Goal: Find specific page/section: Find specific page/section

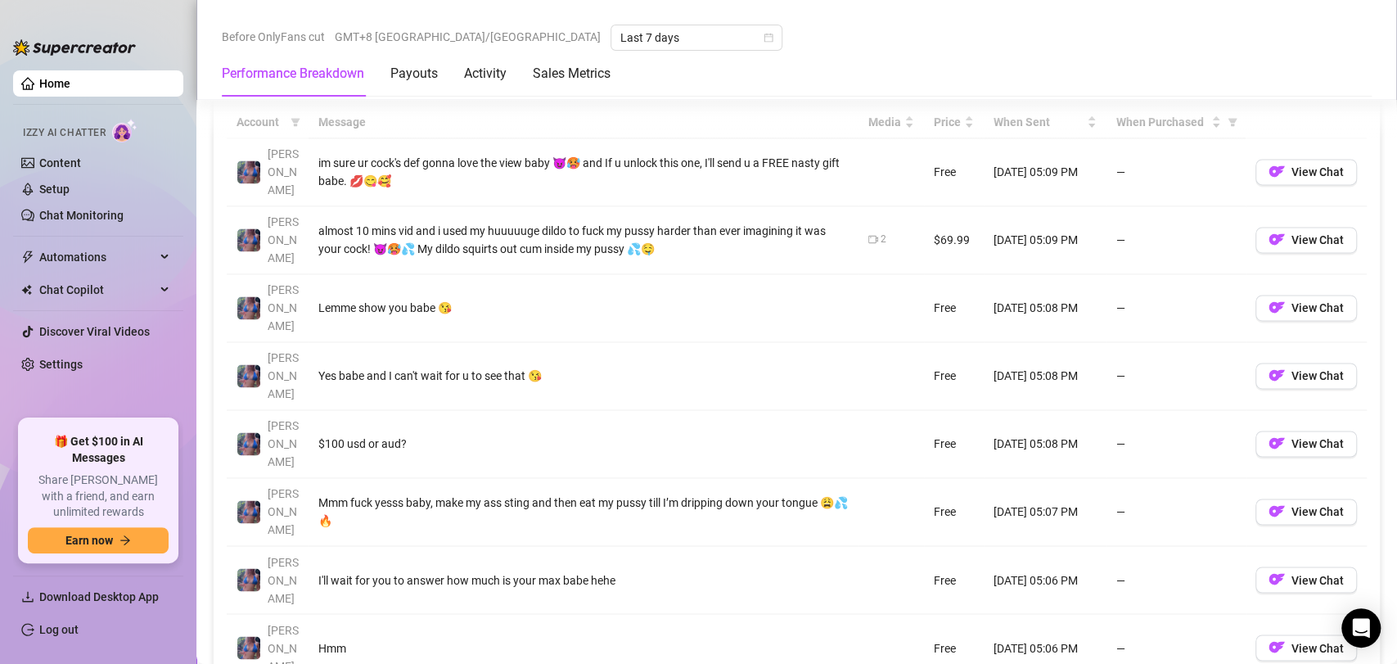
scroll to position [1545, 0]
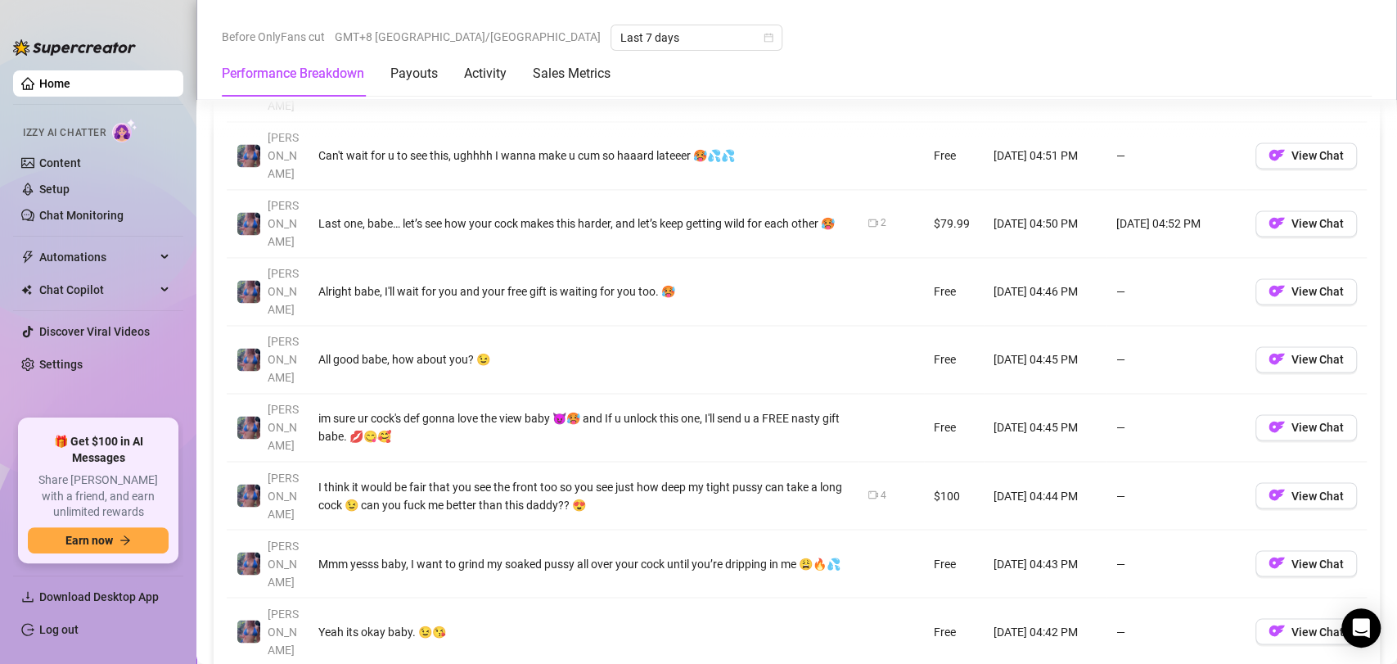
scroll to position [1636, 0]
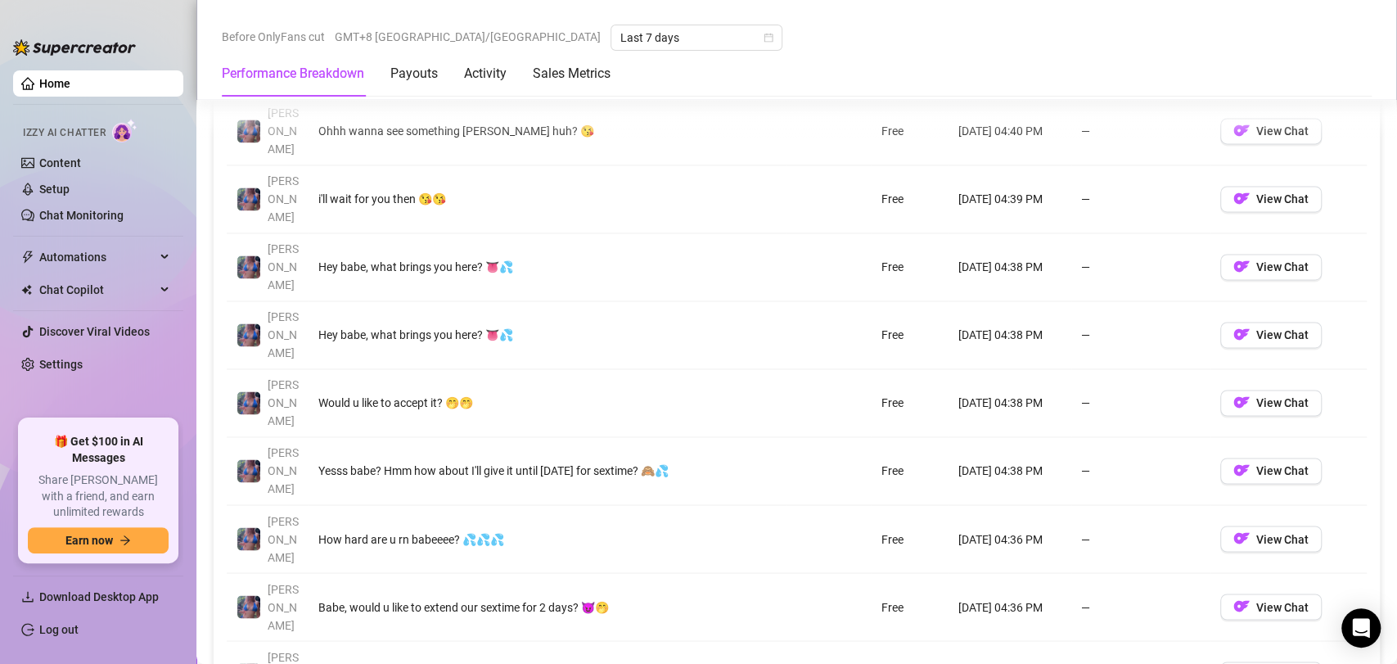
scroll to position [1545, 0]
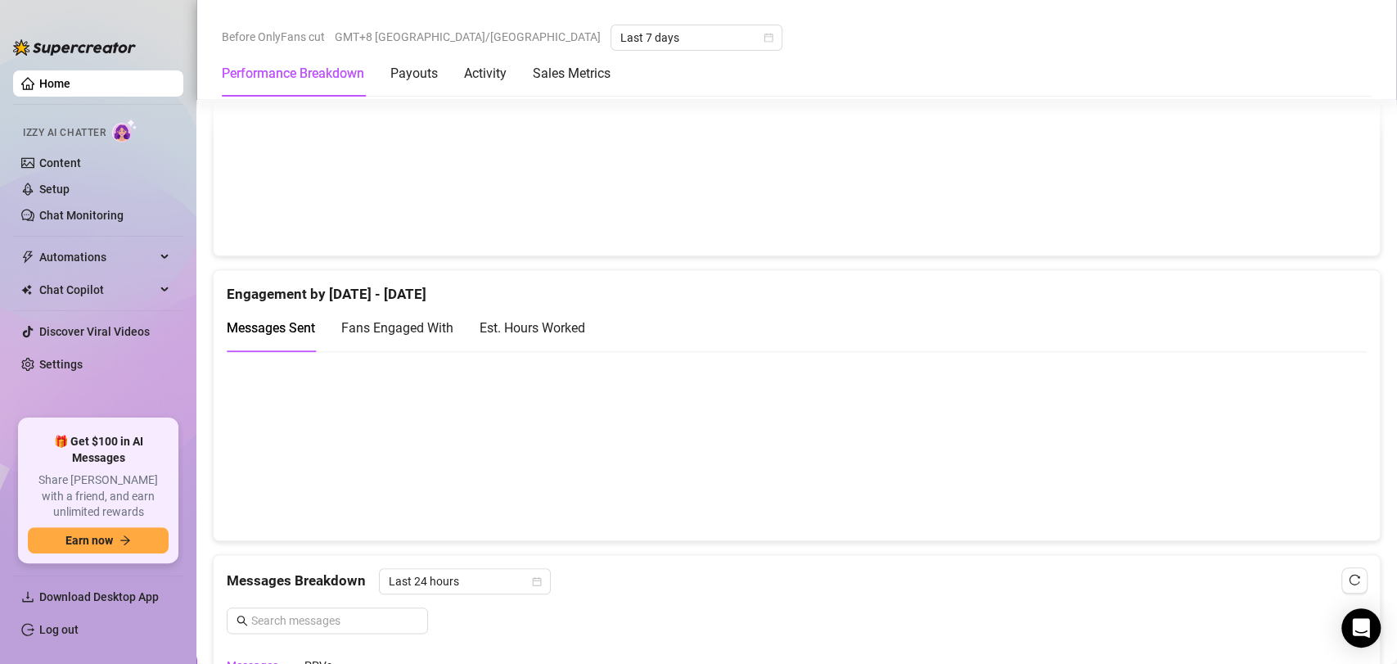
scroll to position [1363, 0]
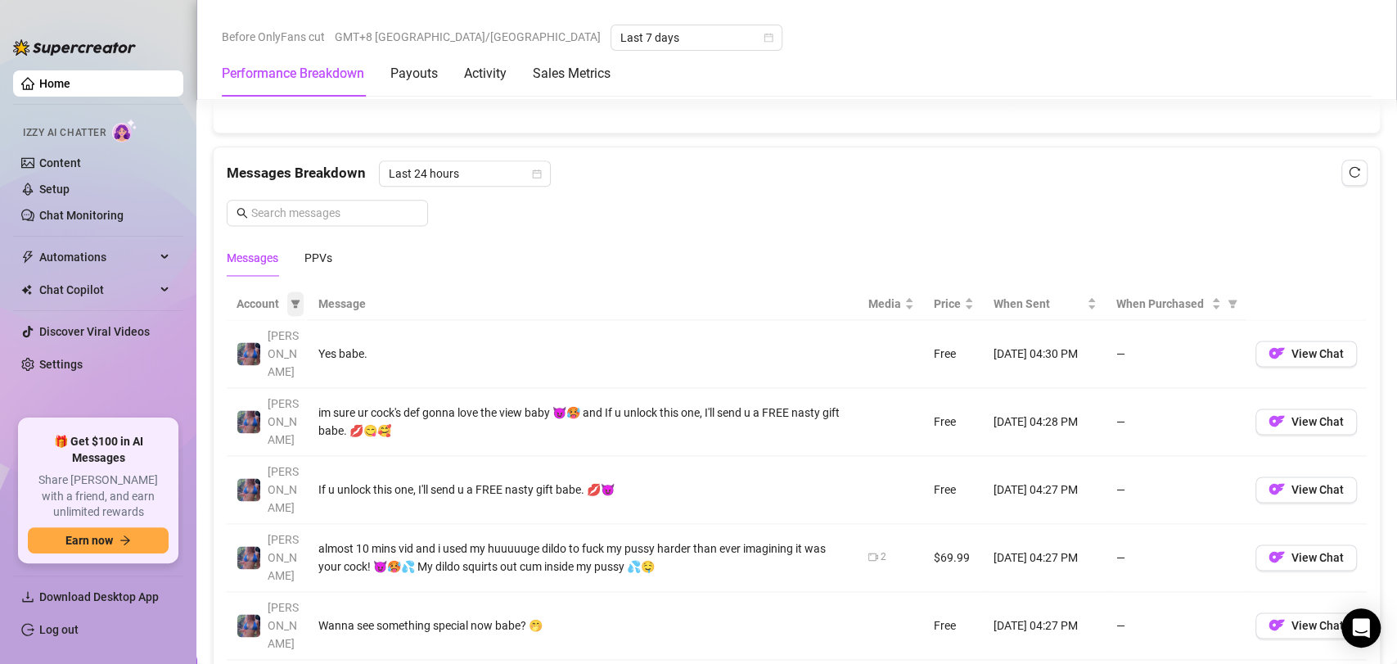
click at [290, 300] on icon "filter" at bounding box center [295, 304] width 10 height 10
click at [524, 279] on div "Account Message Media Price When Sent When Purchased [PERSON_NAME] Yes babe. Fr…" at bounding box center [797, 666] width 1166 height 783
click at [353, 301] on th "Message" at bounding box center [583, 304] width 550 height 32
click at [326, 245] on div "PPVs" at bounding box center [318, 258] width 28 height 38
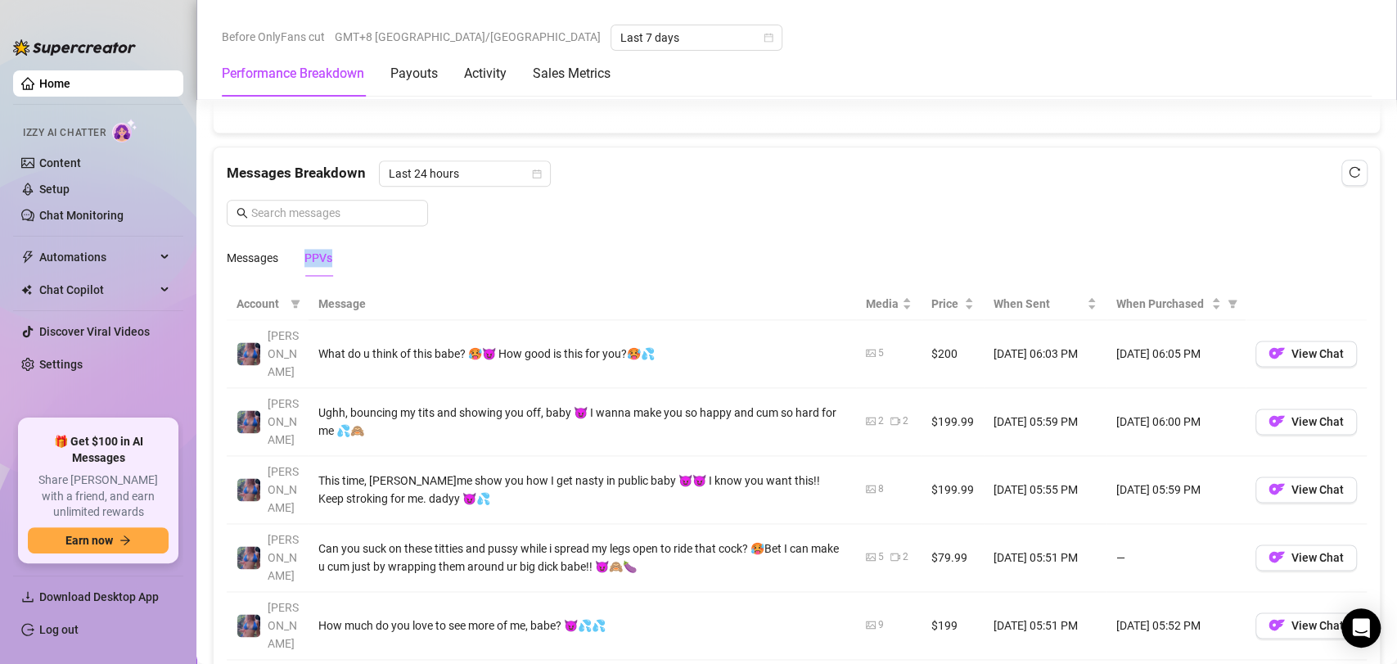
click at [326, 245] on div "PPVs" at bounding box center [318, 258] width 28 height 38
click at [619, 166] on div "Messages Breakdown Last 24 hours" at bounding box center [797, 173] width 1140 height 26
